Goal: Task Accomplishment & Management: Manage account settings

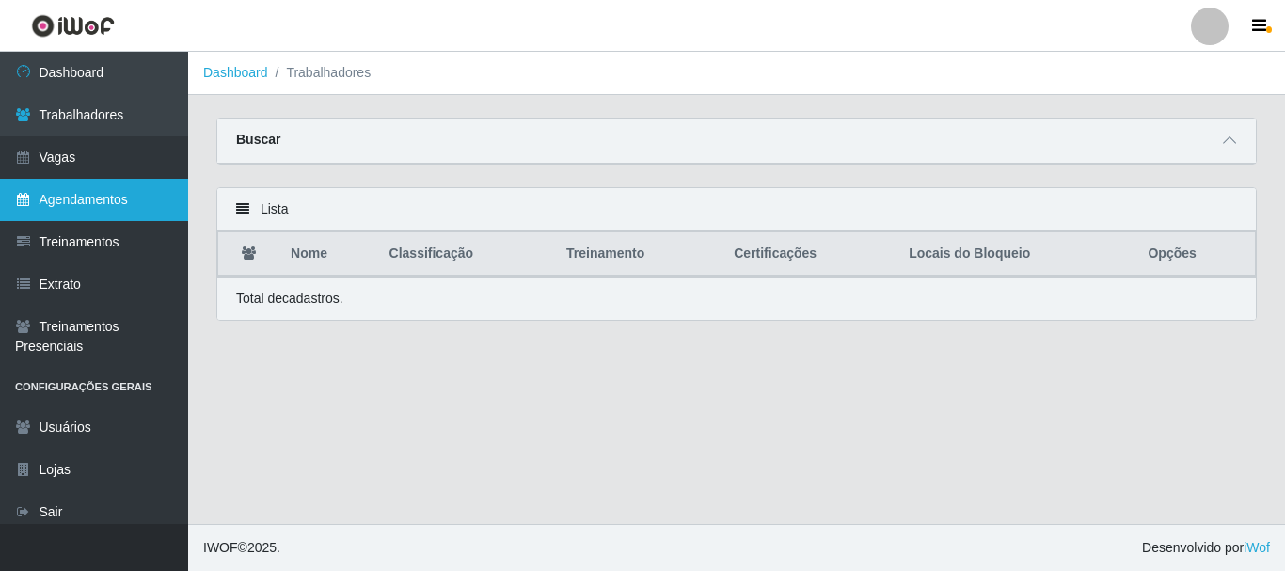
click at [113, 207] on link "Agendamentos" at bounding box center [94, 200] width 188 height 42
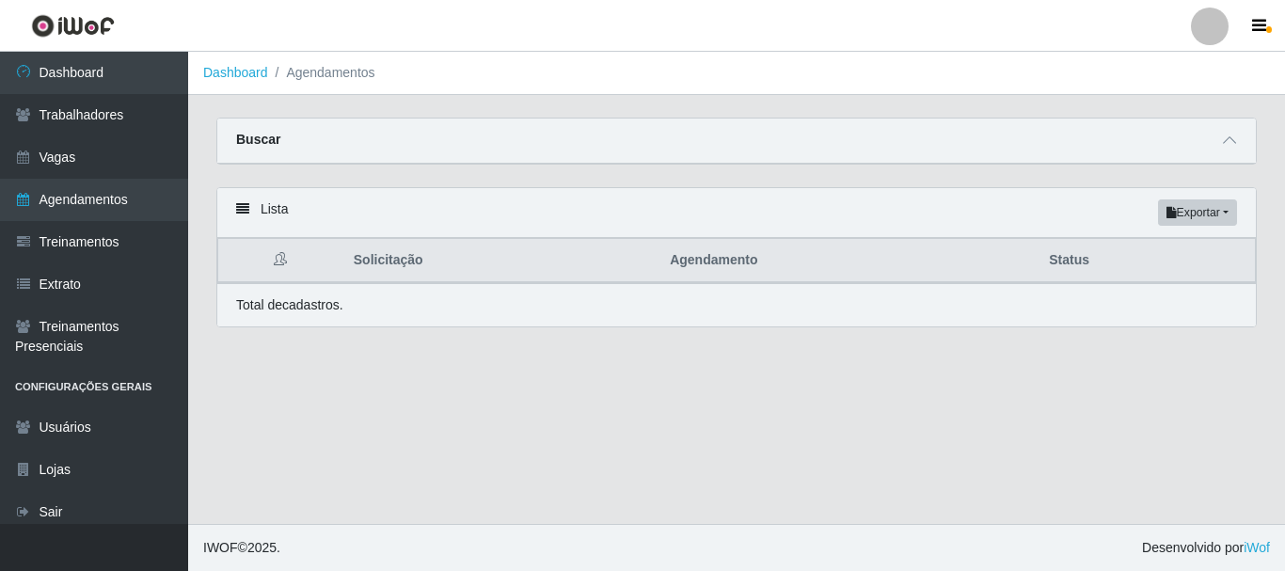
click at [254, 213] on div "Lista Exportar PDF Excel" at bounding box center [736, 213] width 1039 height 50
click at [232, 211] on div "Lista Exportar PDF Excel" at bounding box center [736, 213] width 1039 height 50
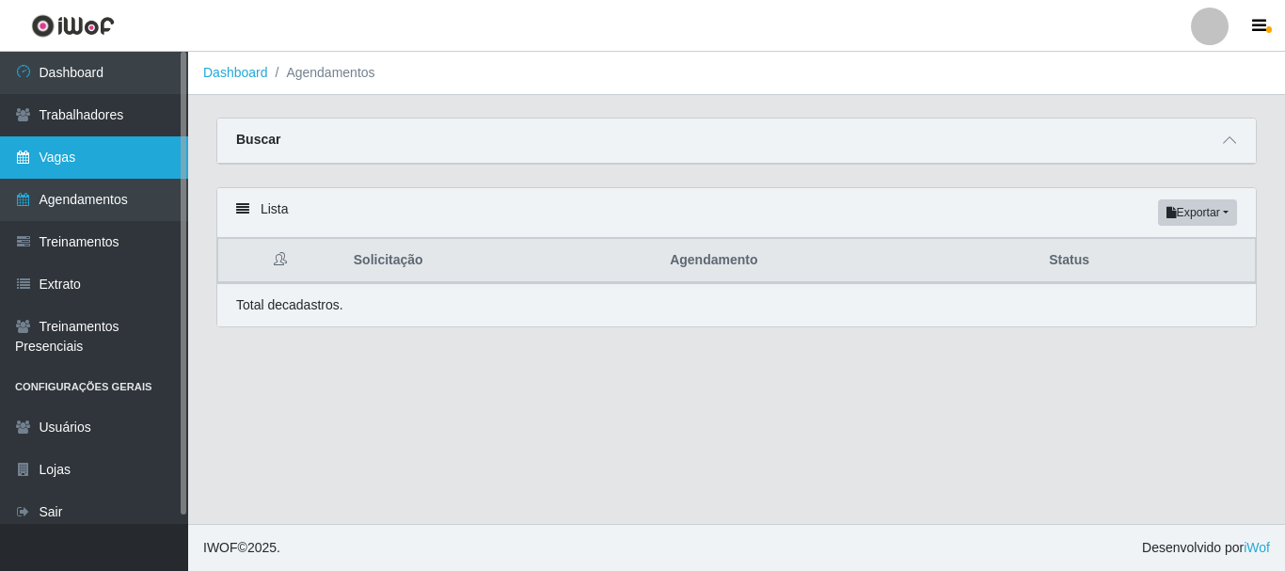
click at [95, 148] on link "Vagas" at bounding box center [94, 157] width 188 height 42
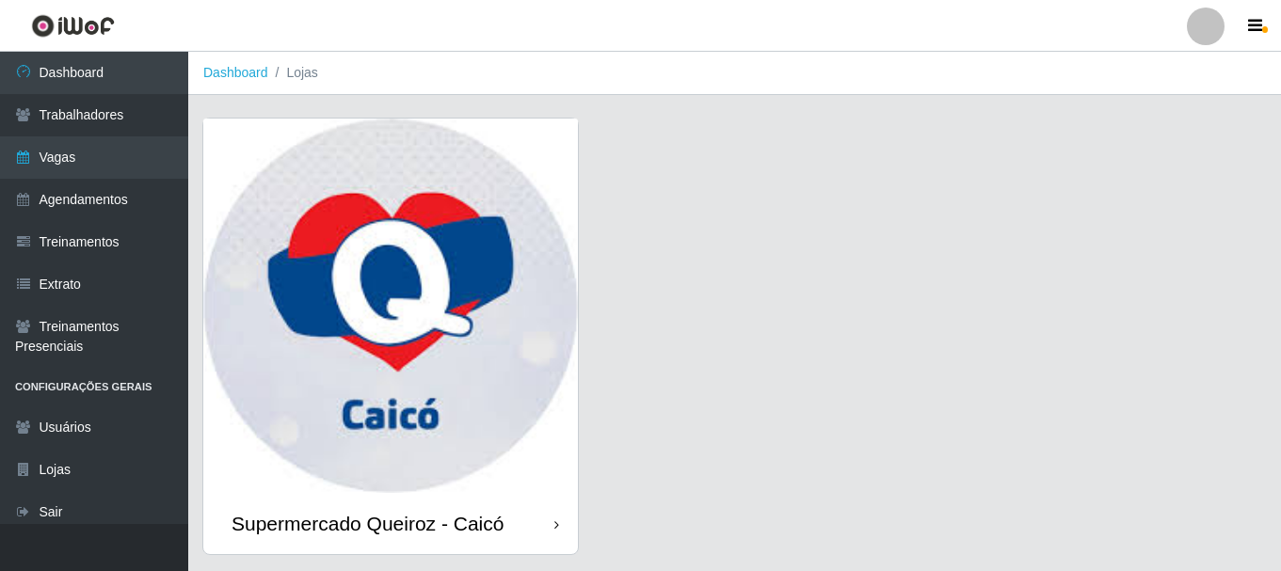
click at [364, 364] on img at bounding box center [390, 306] width 374 height 374
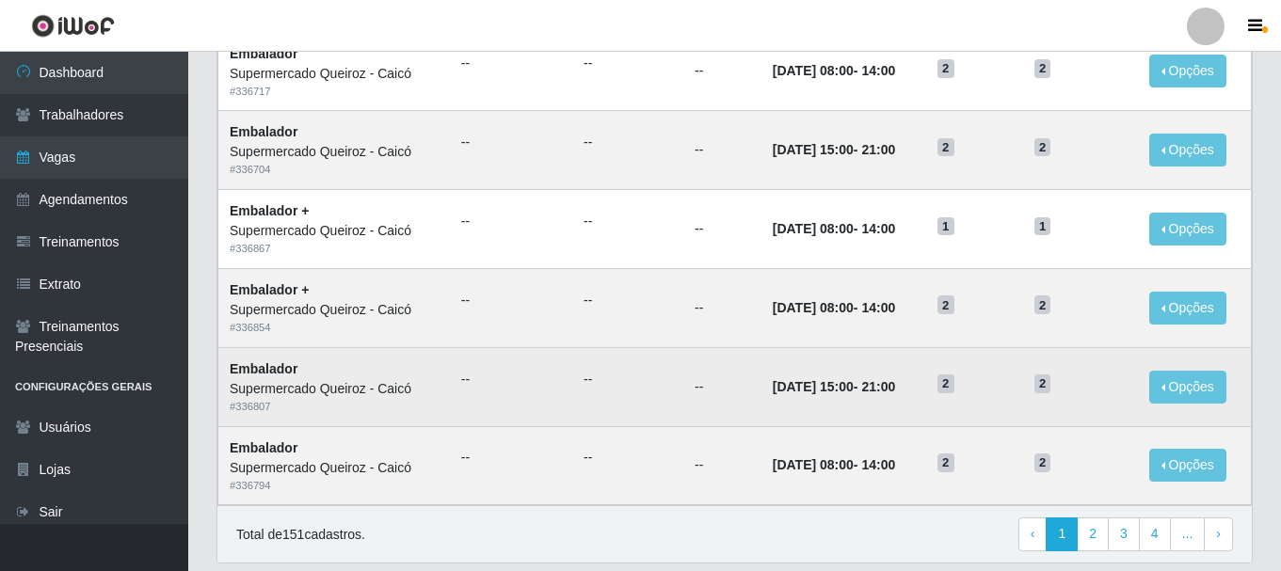
scroll to position [741, 0]
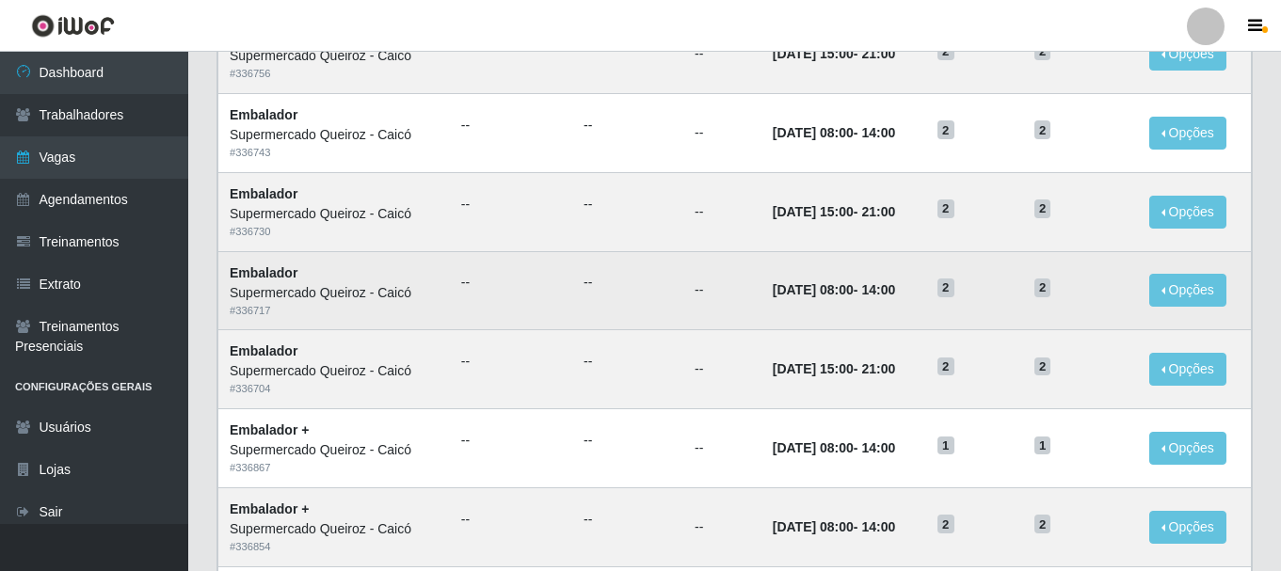
click at [631, 300] on td "--" at bounding box center [627, 290] width 111 height 79
click at [637, 295] on td "--" at bounding box center [627, 290] width 111 height 79
click at [1204, 301] on button "Opções" at bounding box center [1187, 290] width 77 height 33
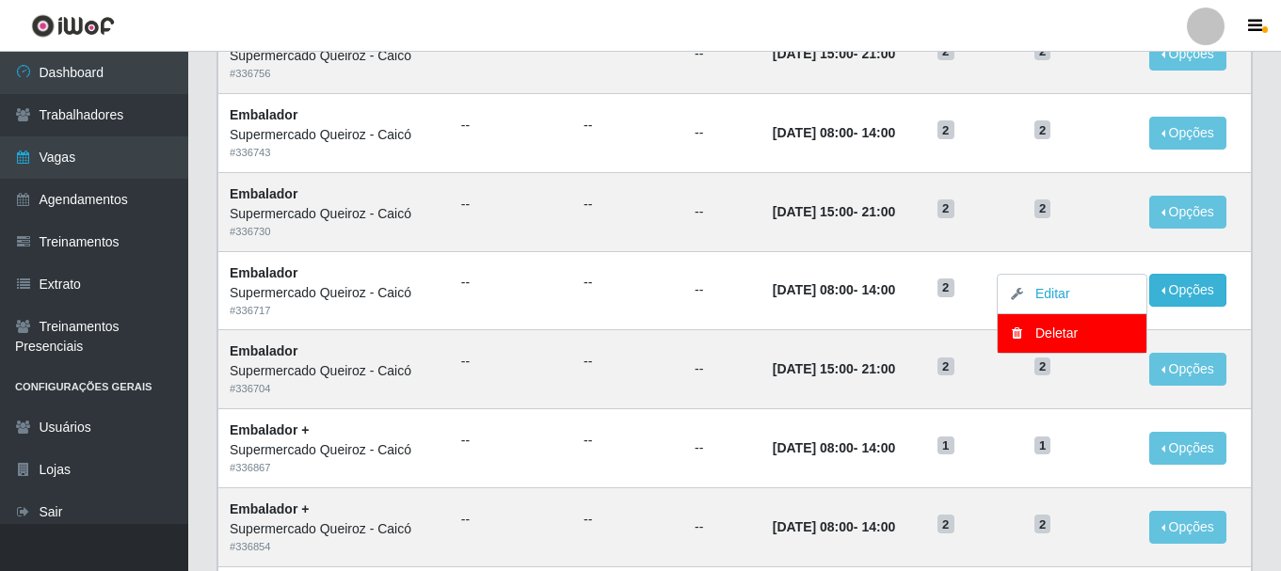
click at [1269, 275] on div "Carregando... Buscar Início em Término em Função [Selecione...] Embalador Embal…" at bounding box center [734, 90] width 1092 height 1429
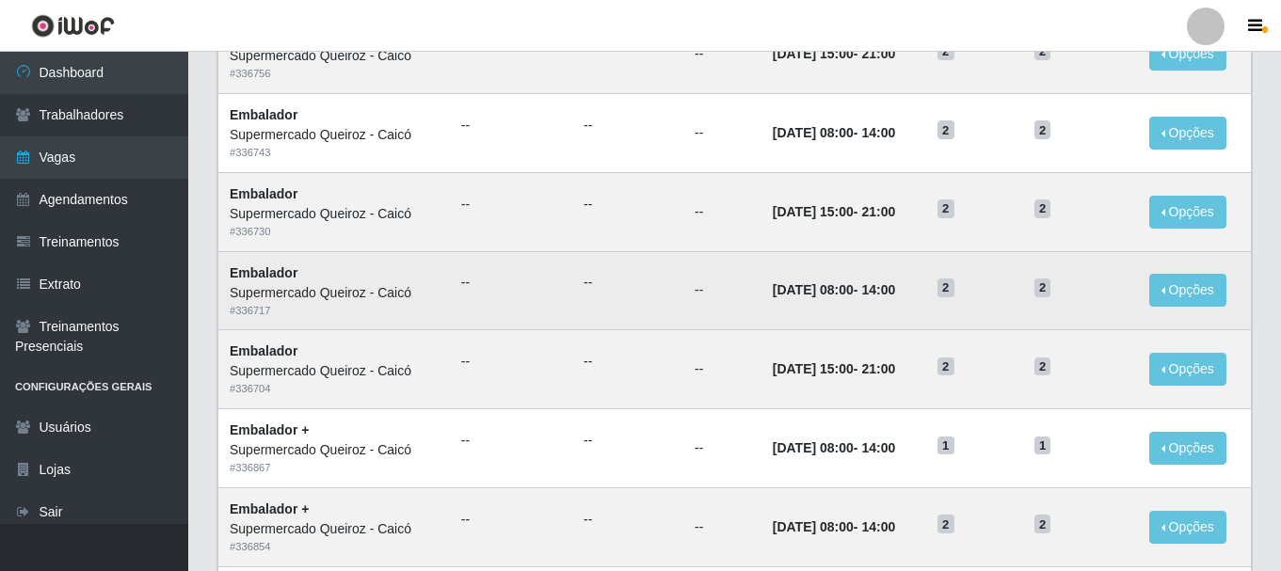
click at [954, 290] on span "2" at bounding box center [945, 288] width 17 height 19
drag, startPoint x: 1026, startPoint y: 295, endPoint x: 438, endPoint y: 312, distance: 587.4
click at [957, 309] on td "2" at bounding box center [974, 290] width 97 height 79
drag, startPoint x: 374, startPoint y: 280, endPoint x: 341, endPoint y: 291, distance: 34.5
click at [374, 281] on td "Embalador Supermercado [PERSON_NAME] # 336717" at bounding box center [333, 290] width 231 height 79
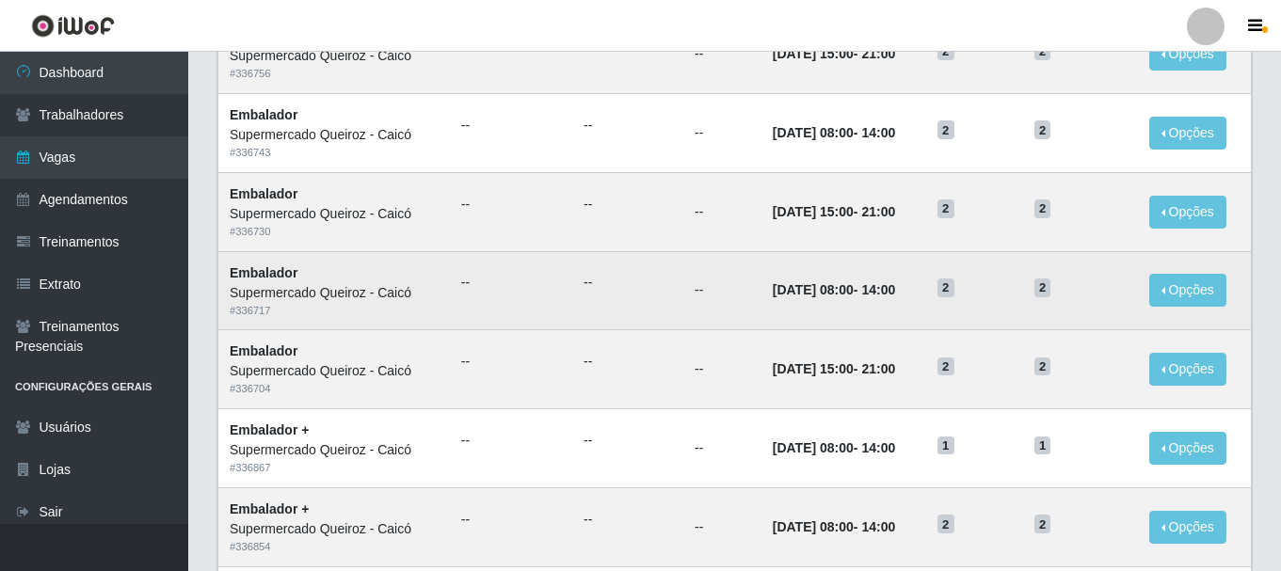
click at [299, 294] on div "Supermercado Queiroz - Caicó" at bounding box center [334, 293] width 209 height 20
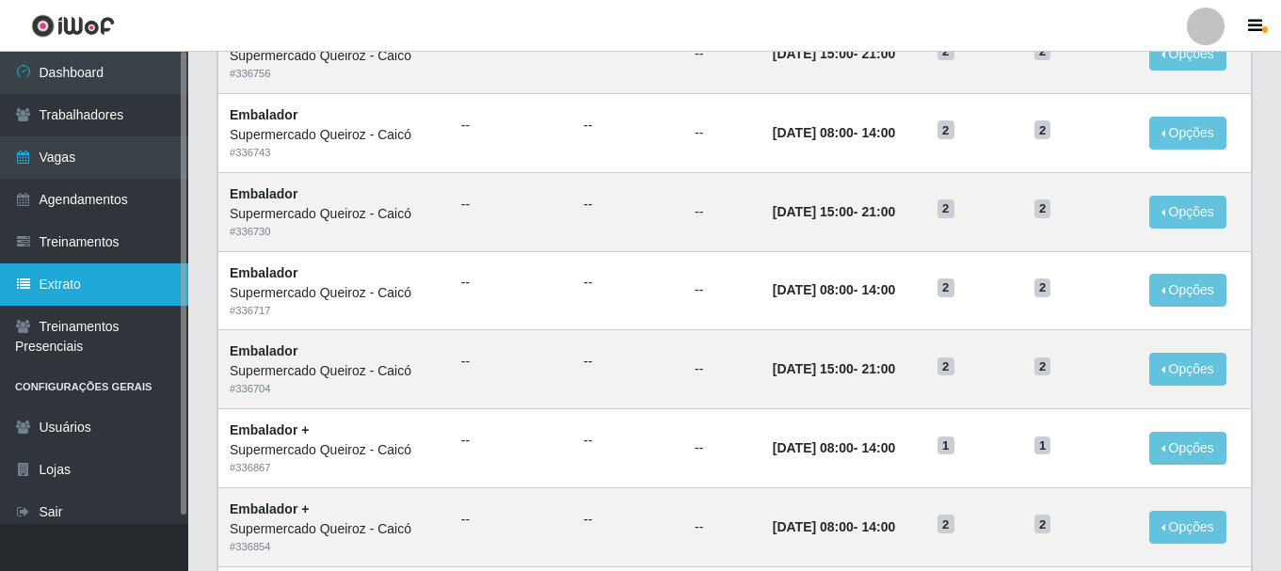
click at [83, 281] on link "Extrato" at bounding box center [94, 284] width 188 height 42
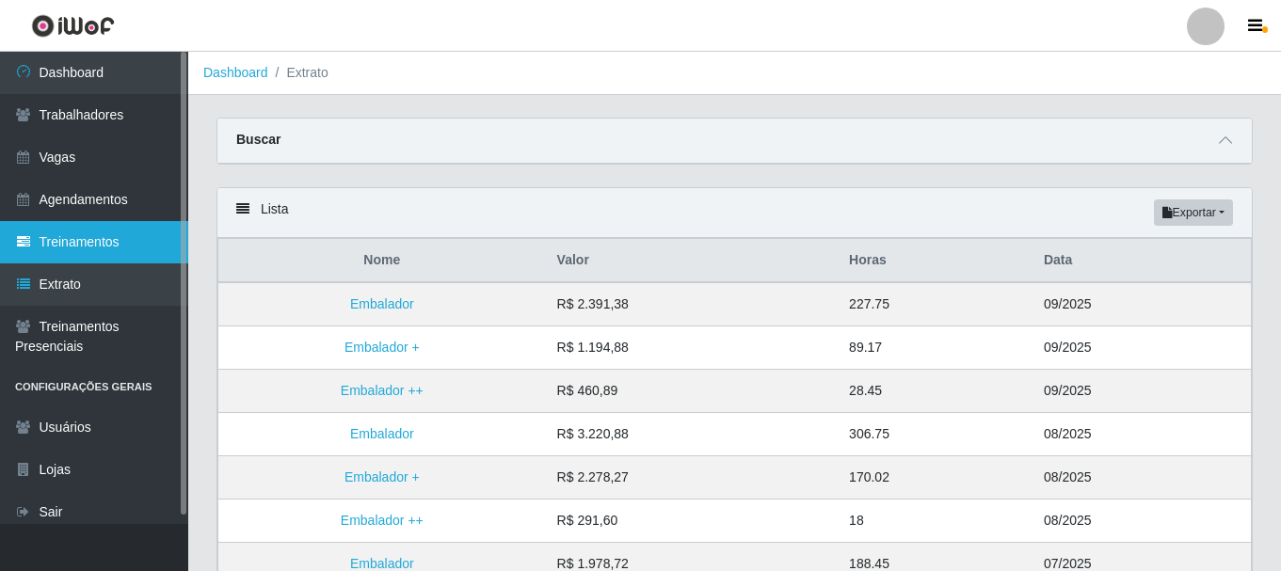
click at [88, 239] on link "Treinamentos" at bounding box center [94, 242] width 188 height 42
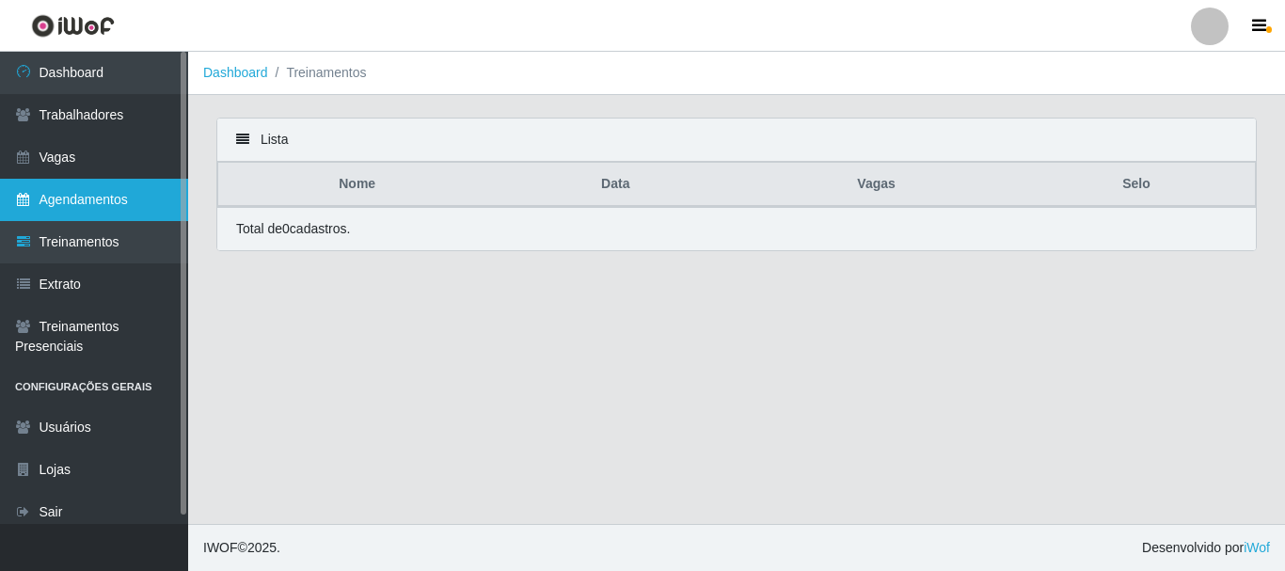
click at [116, 194] on link "Agendamentos" at bounding box center [94, 200] width 188 height 42
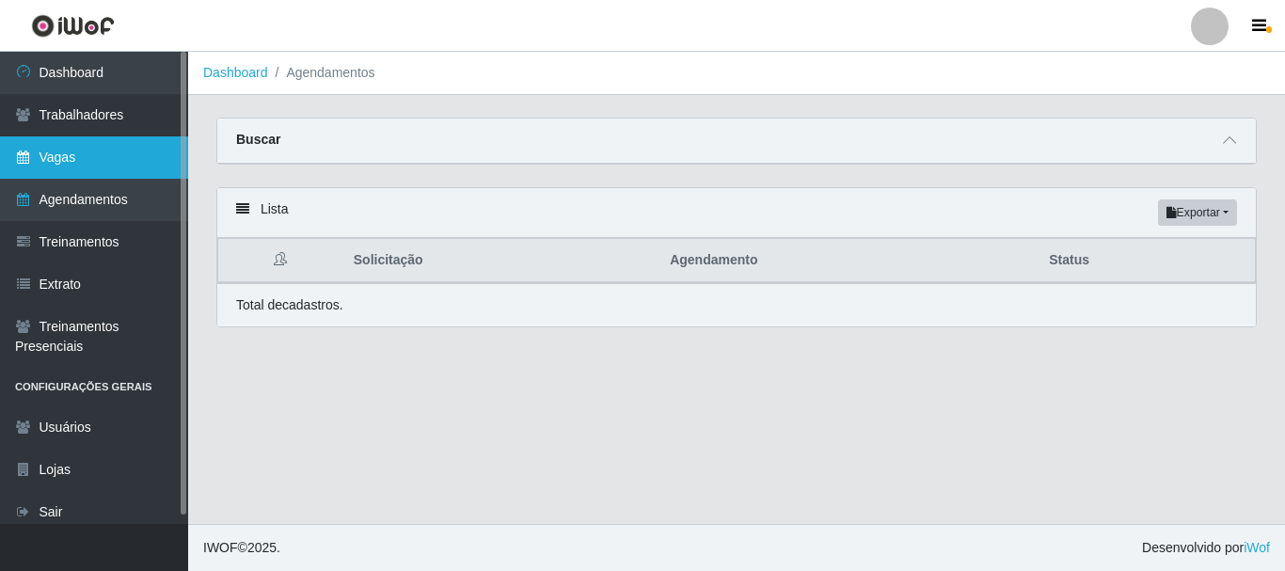
click at [111, 162] on link "Vagas" at bounding box center [94, 157] width 188 height 42
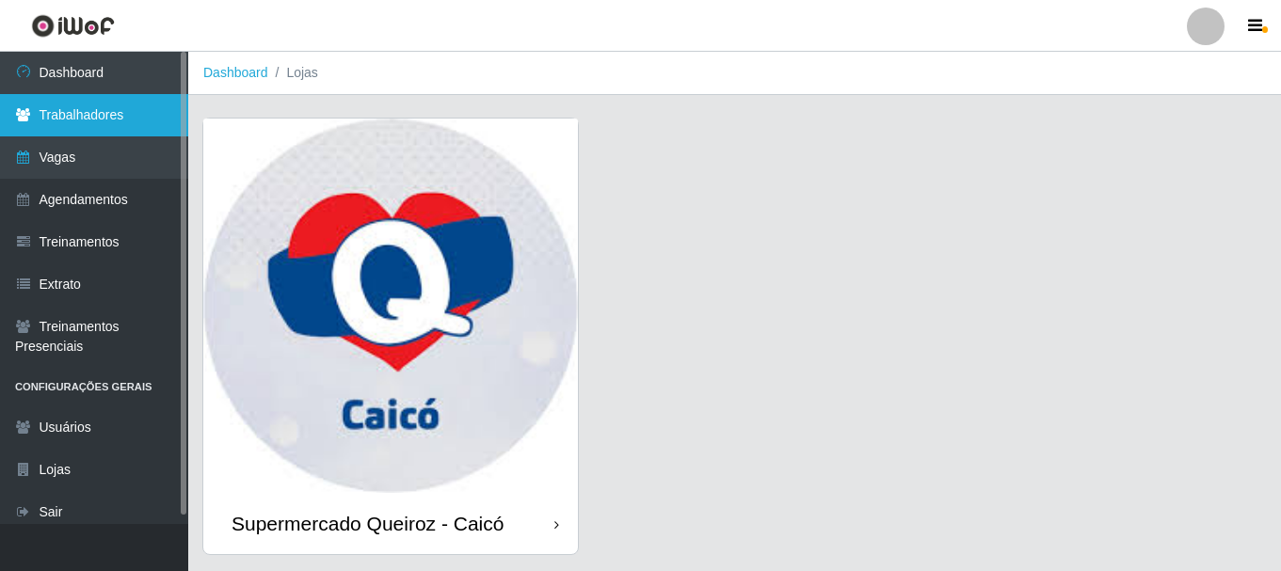
click at [103, 115] on link "Trabalhadores" at bounding box center [94, 115] width 188 height 42
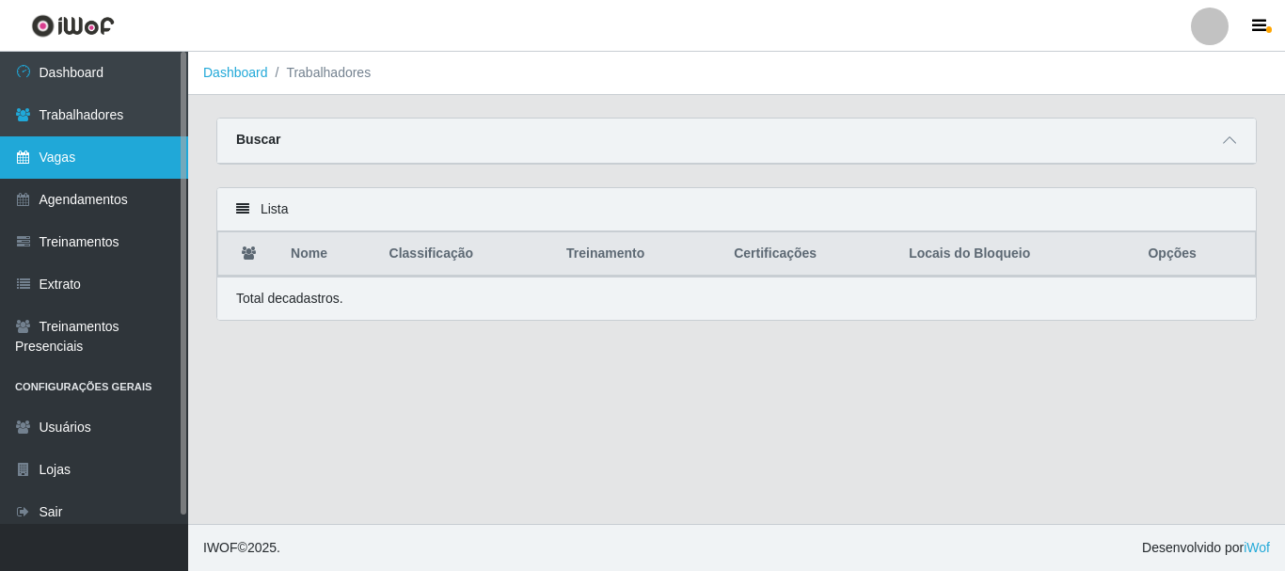
click at [124, 159] on link "Vagas" at bounding box center [94, 157] width 188 height 42
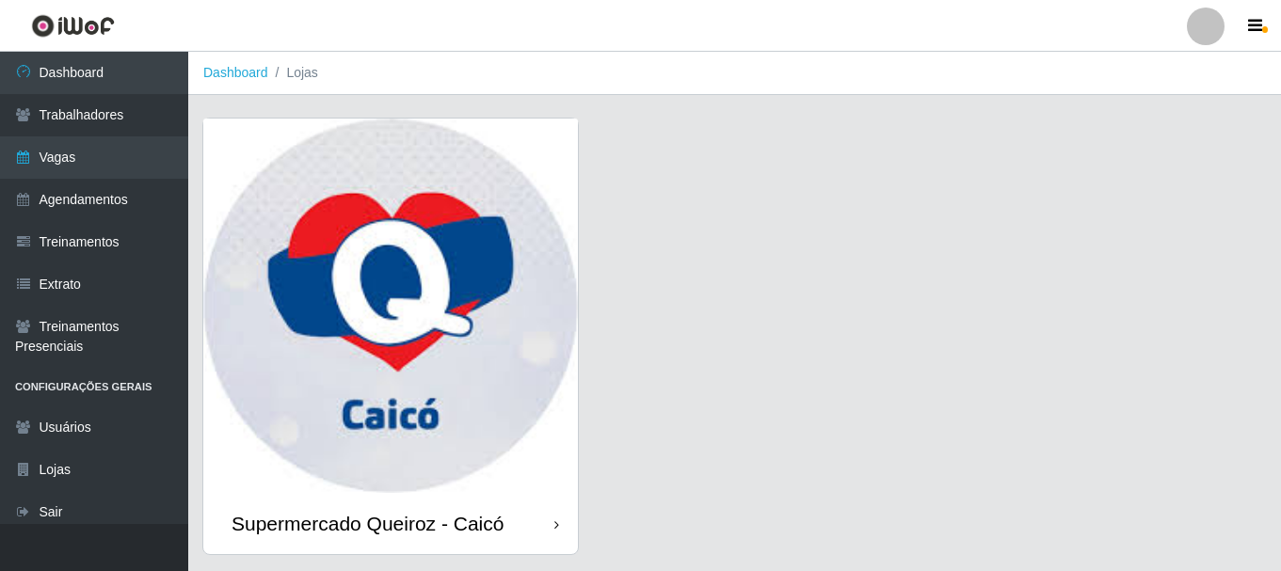
click at [544, 383] on img at bounding box center [390, 306] width 374 height 374
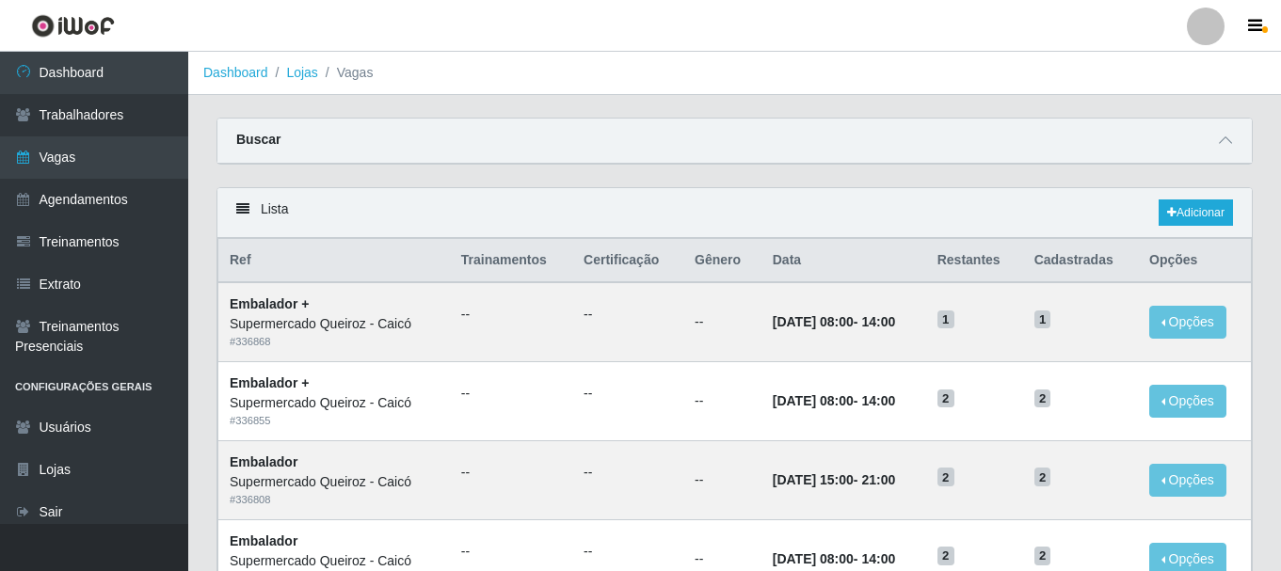
click at [253, 222] on div "Lista Adicionar" at bounding box center [734, 213] width 1034 height 50
click at [238, 206] on icon at bounding box center [242, 208] width 13 height 13
click at [511, 266] on th "Trainamentos" at bounding box center [511, 261] width 122 height 44
drag, startPoint x: 597, startPoint y: 268, endPoint x: 657, endPoint y: 261, distance: 60.7
click at [597, 268] on th "Certificação" at bounding box center [627, 261] width 111 height 44
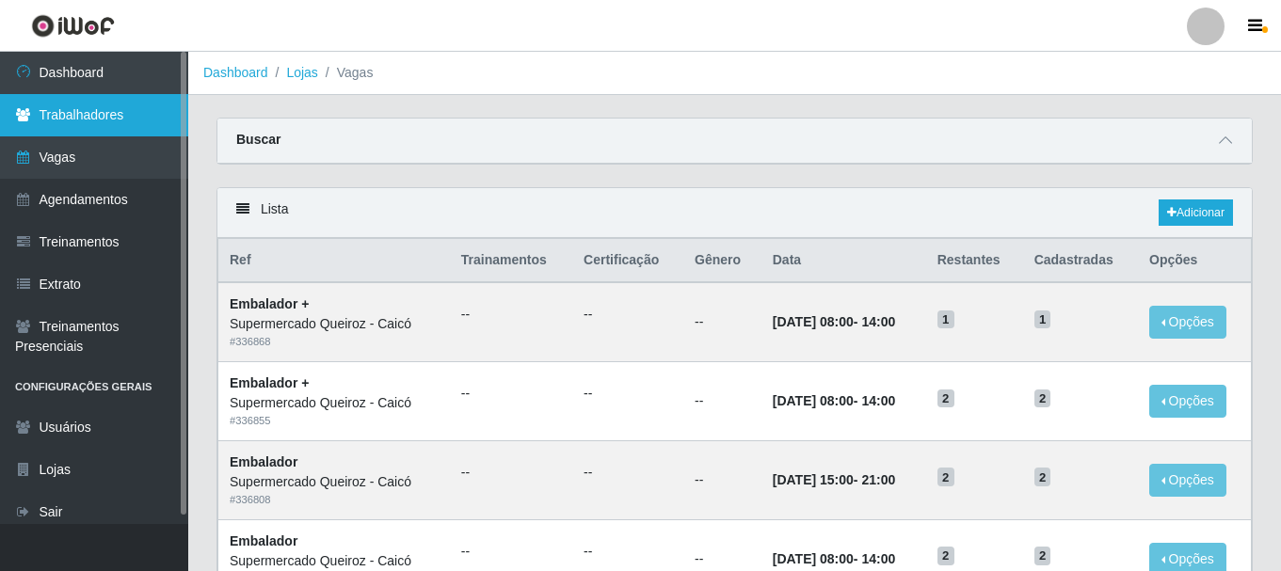
click at [94, 110] on link "Trabalhadores" at bounding box center [94, 115] width 188 height 42
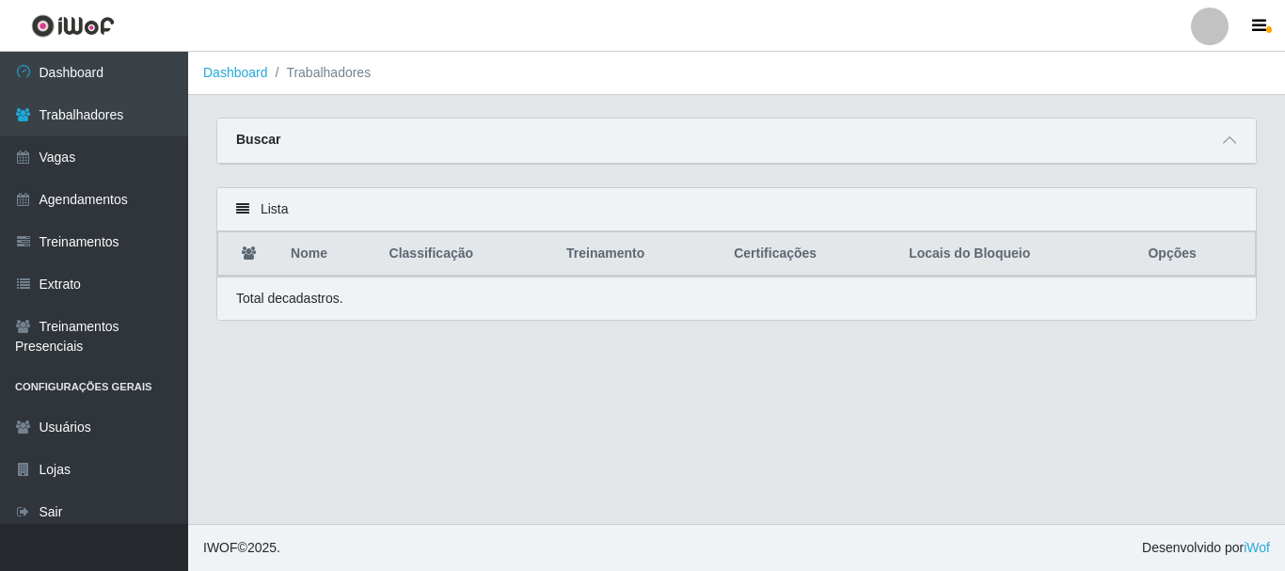
click at [243, 220] on div "Lista" at bounding box center [736, 209] width 1039 height 43
click at [244, 201] on div "Lista" at bounding box center [736, 209] width 1039 height 43
click at [330, 263] on th "Nome" at bounding box center [328, 254] width 98 height 44
click at [1230, 145] on icon at bounding box center [1229, 140] width 13 height 13
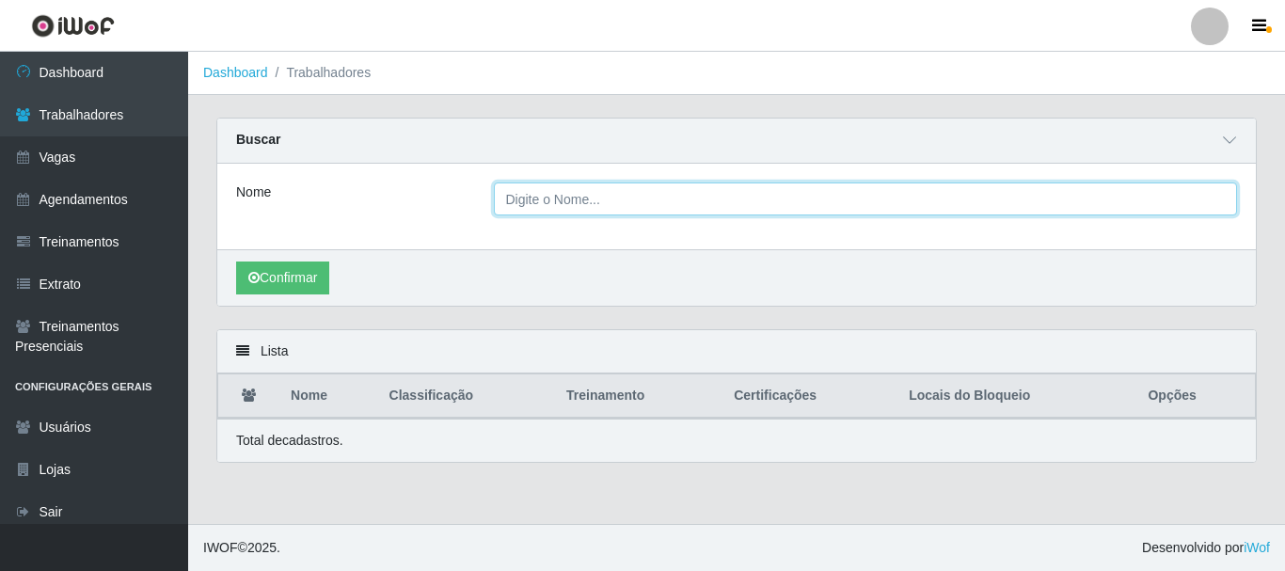
click at [616, 195] on input "Nome" at bounding box center [866, 199] width 744 height 33
type input "gilicleide"
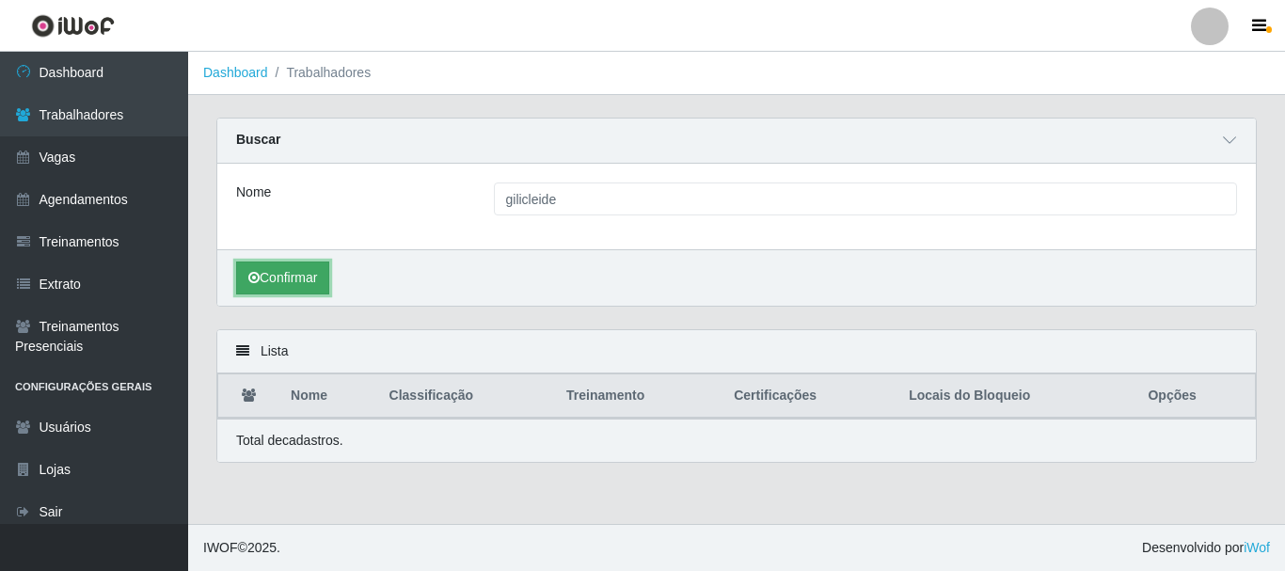
click at [269, 279] on button "Confirmar" at bounding box center [282, 278] width 93 height 33
click at [283, 274] on button "Confirmar" at bounding box center [282, 278] width 93 height 33
click at [309, 279] on button "Confirmar" at bounding box center [282, 278] width 93 height 33
click at [309, 278] on button "Confirmar" at bounding box center [282, 278] width 93 height 33
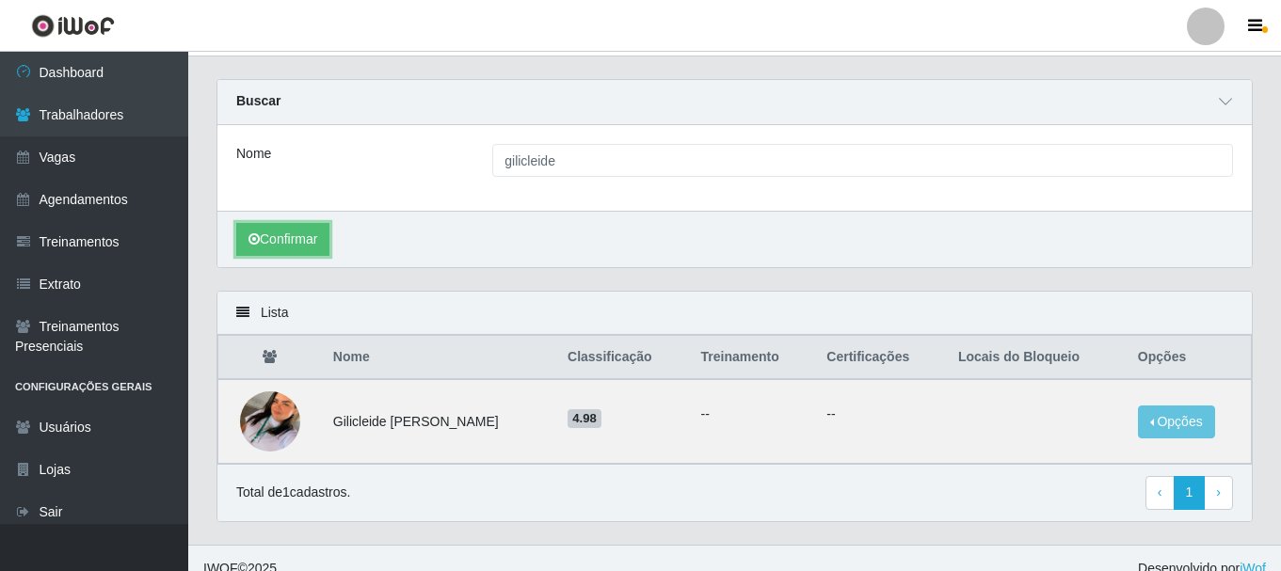
scroll to position [60, 0]
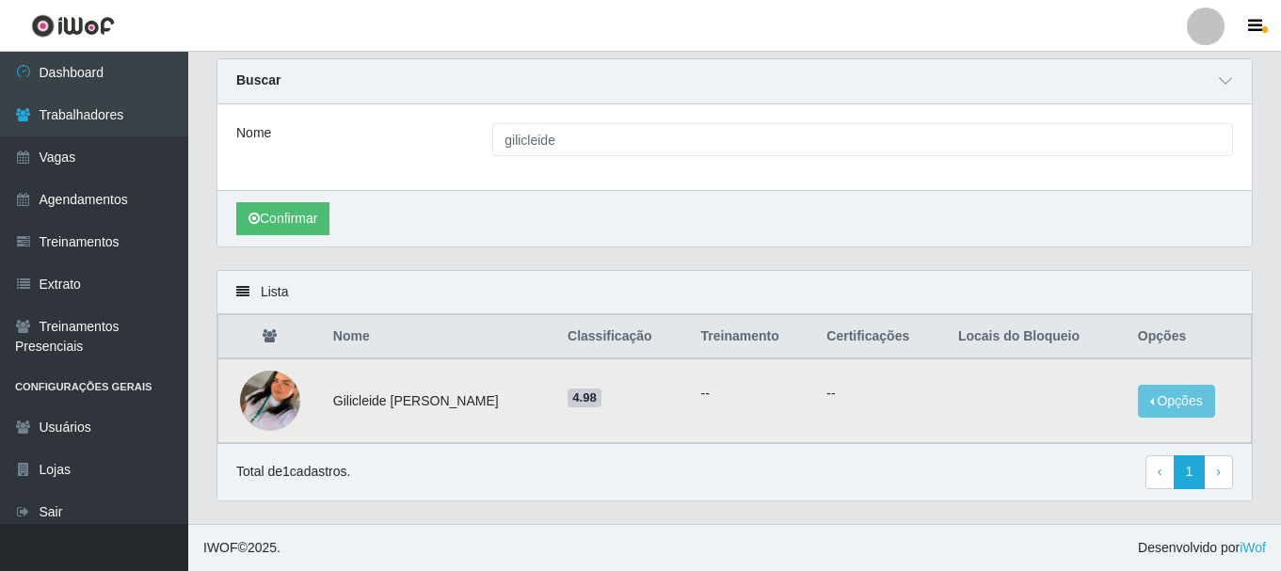
click at [261, 388] on img at bounding box center [270, 400] width 60 height 107
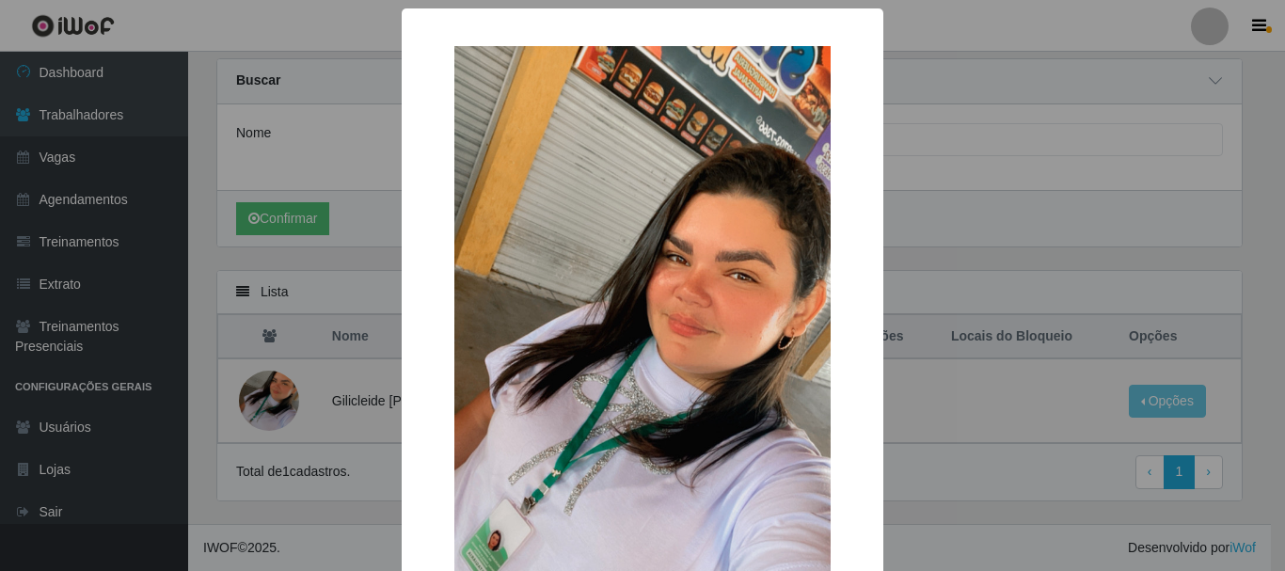
click at [1092, 205] on div "× OK Cancel" at bounding box center [642, 285] width 1285 height 571
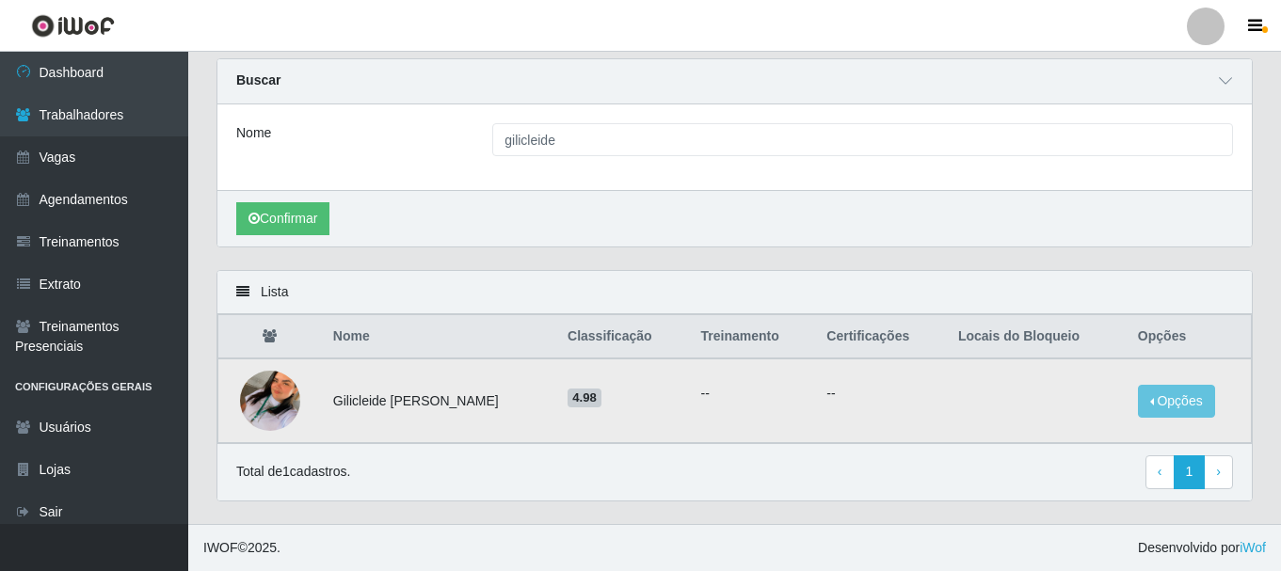
click at [625, 390] on h5 "4.98" at bounding box center [622, 397] width 111 height 20
click at [1195, 407] on button "Opções" at bounding box center [1176, 401] width 77 height 33
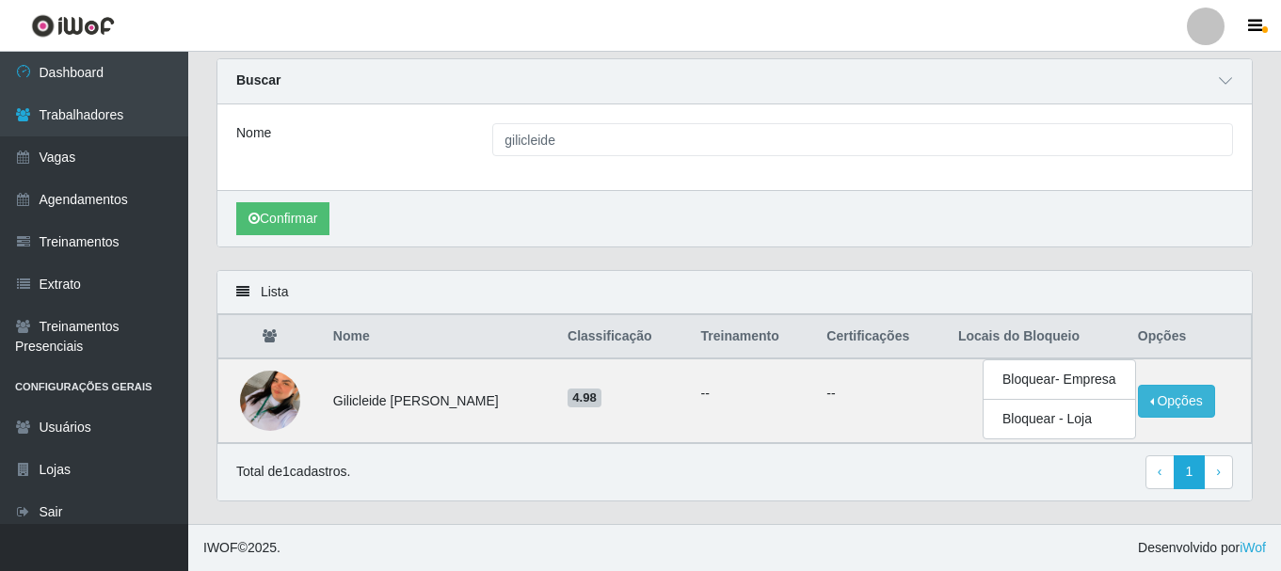
click at [1212, 265] on div "Carregando... Buscar Nome gilicleide Confirmar" at bounding box center [734, 164] width 1064 height 212
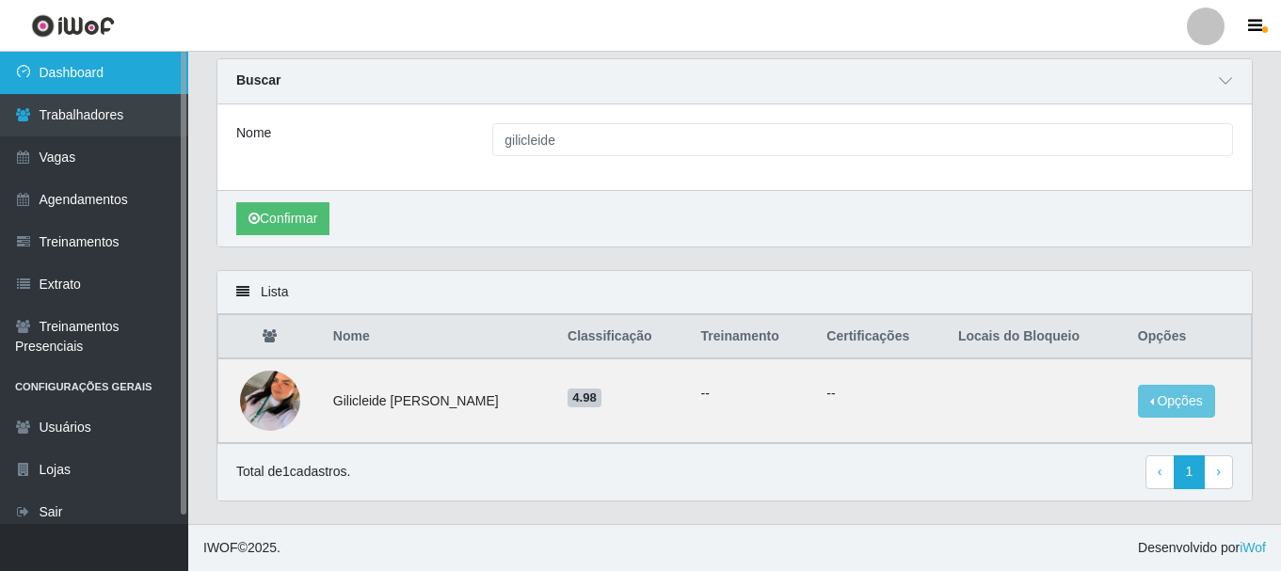
click at [61, 64] on link "Dashboard" at bounding box center [94, 73] width 188 height 42
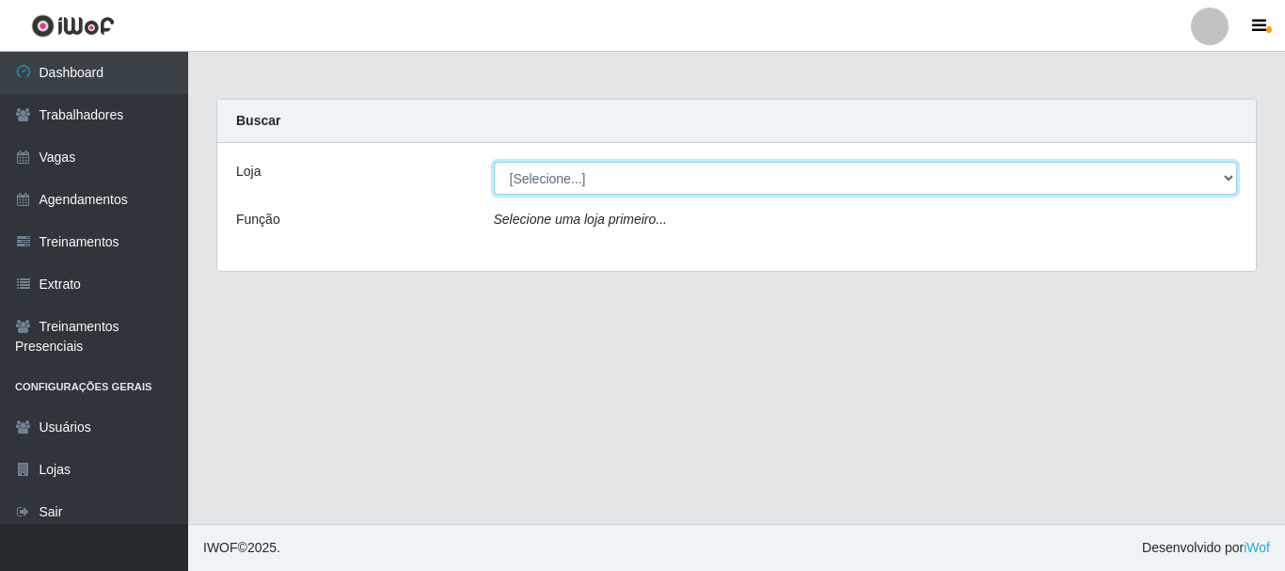
click at [582, 185] on select "[Selecione...] Supermercado Queiroz - Caicó" at bounding box center [866, 178] width 744 height 33
select select "512"
click at [494, 162] on select "[Selecione...] Supermercado Queiroz - Caicó" at bounding box center [866, 178] width 744 height 33
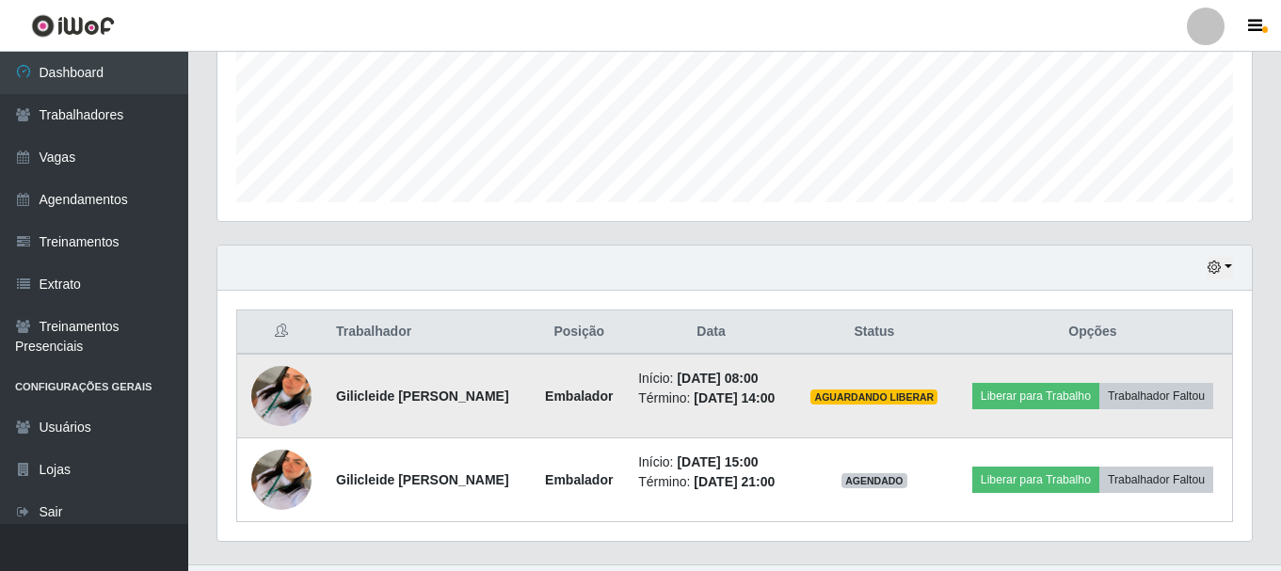
scroll to position [511, 0]
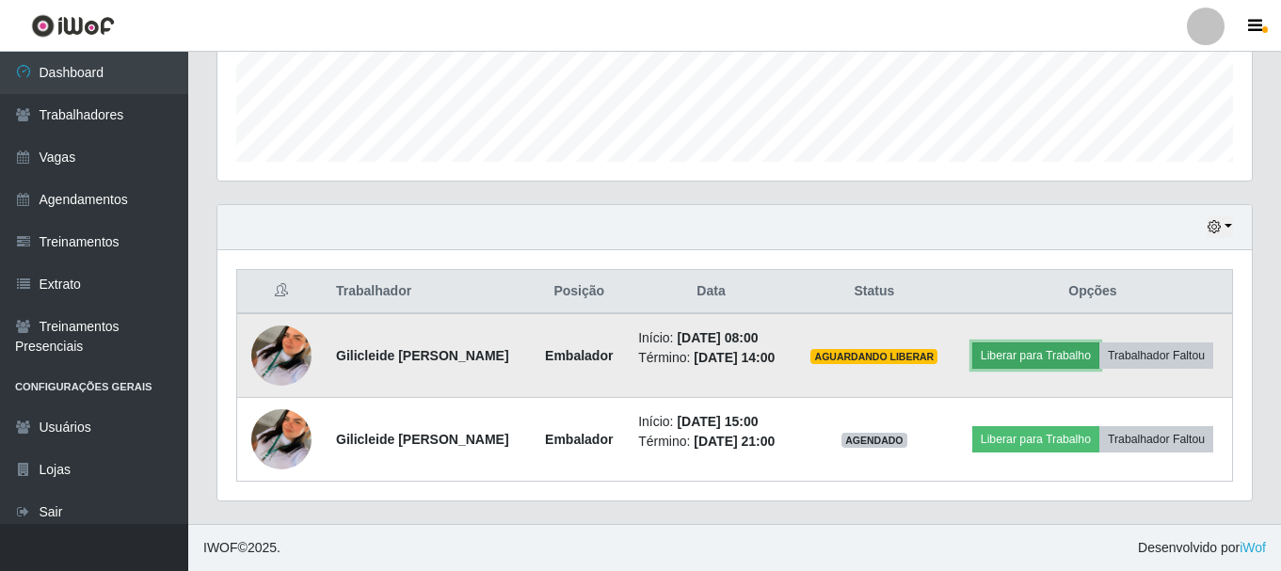
click at [1047, 358] on button "Liberar para Trabalho" at bounding box center [1035, 356] width 127 height 26
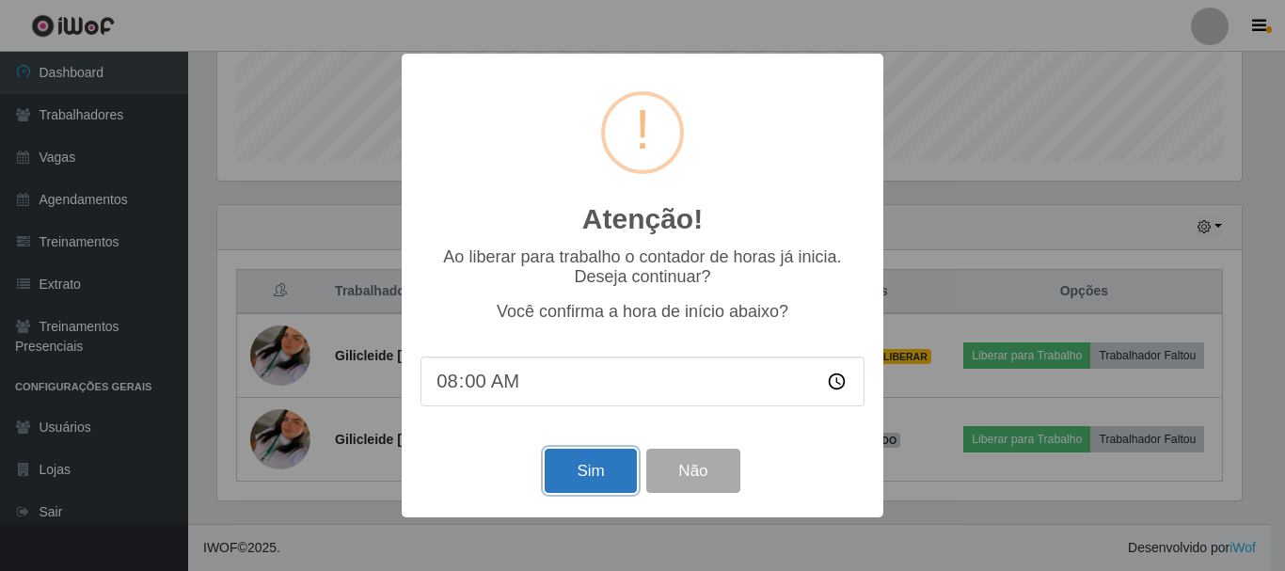
click at [562, 475] on button "Sim" at bounding box center [590, 471] width 91 height 44
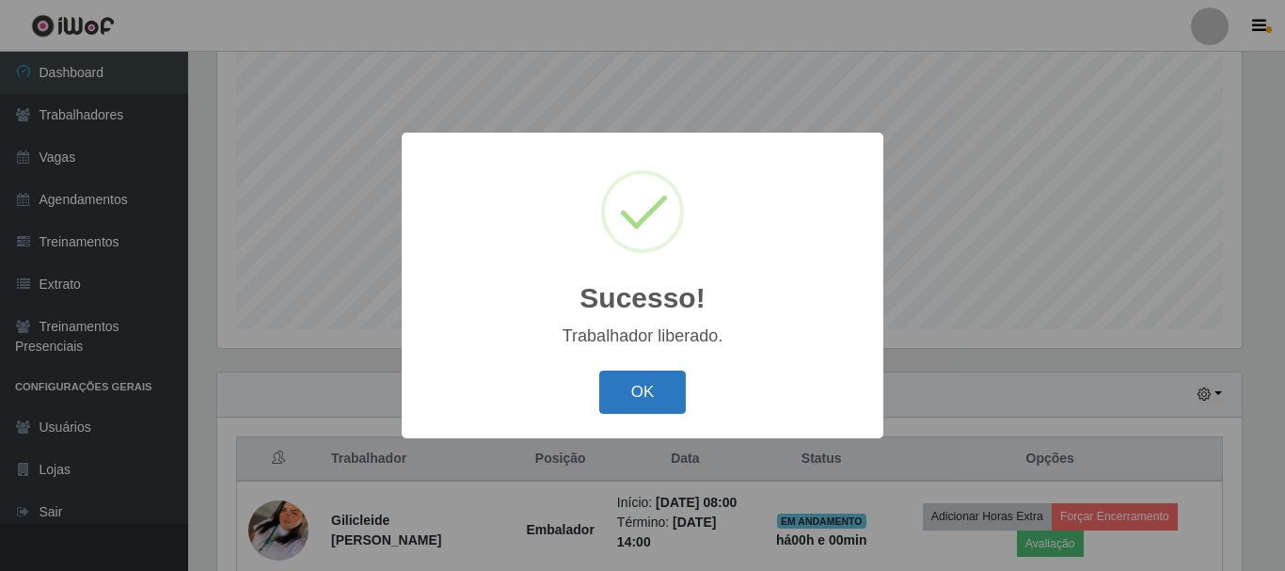
click at [629, 398] on button "OK" at bounding box center [643, 393] width 88 height 44
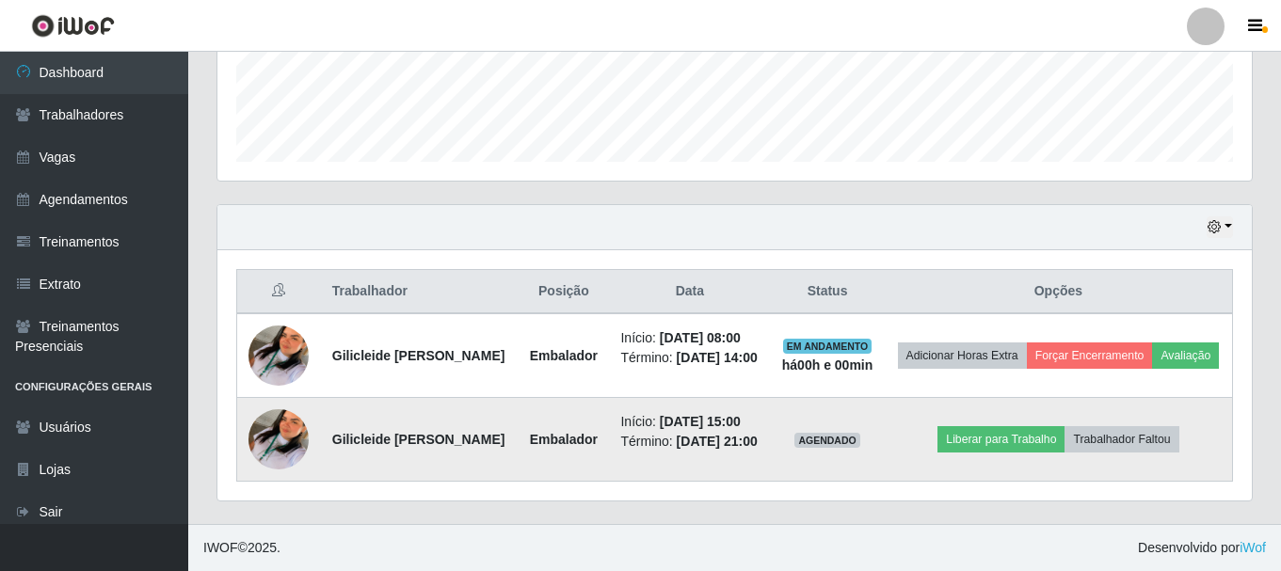
scroll to position [532, 0]
